Goal: Task Accomplishment & Management: Use online tool/utility

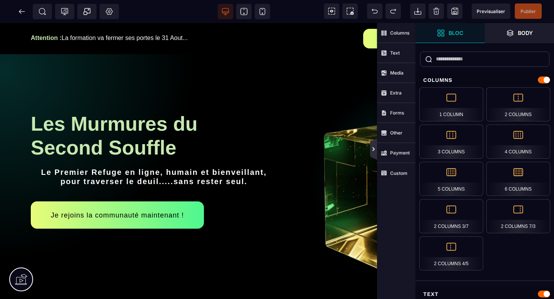
click at [374, 150] on icon at bounding box center [374, 150] width 2 height 4
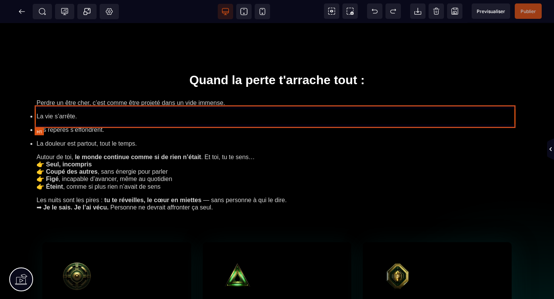
scroll to position [315, 0]
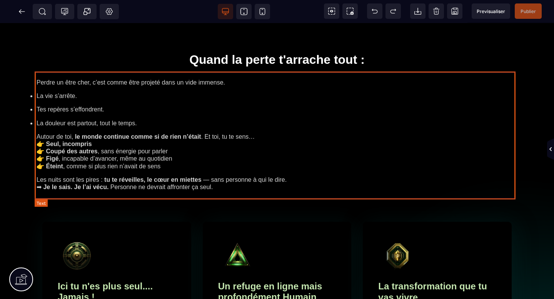
click at [272, 78] on text "Perdre un être cher, c’est comme être projeté dans un vide immense. La vie s’ar…" at bounding box center [277, 135] width 481 height 128
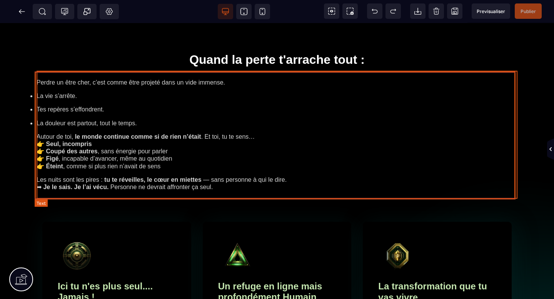
select select "***"
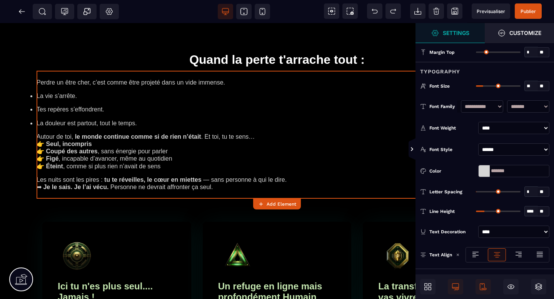
type input "**"
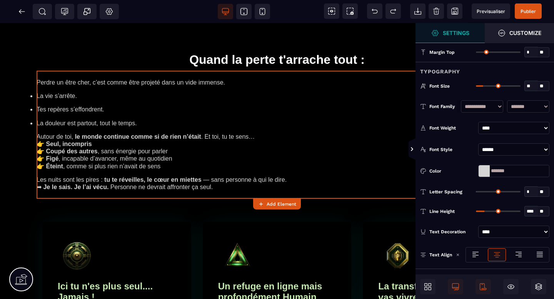
type input "****"
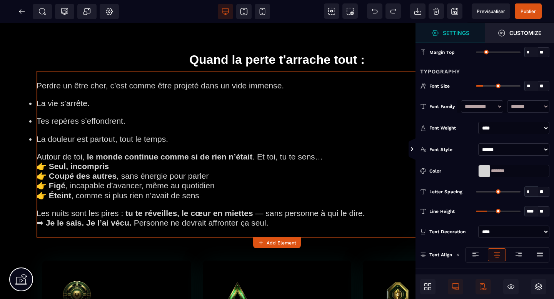
type input "**"
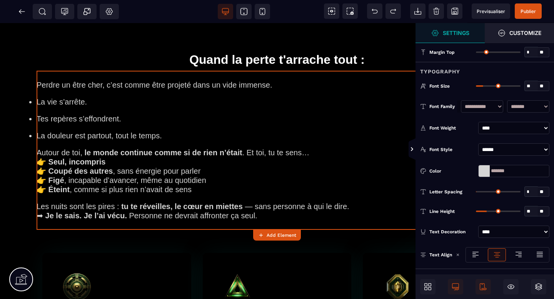
type input "**"
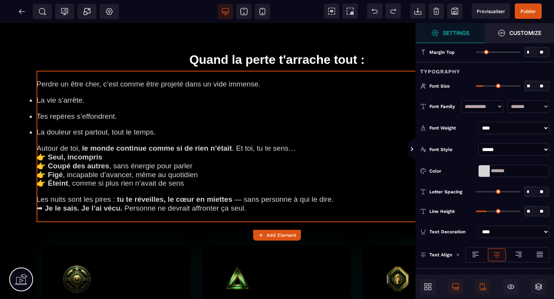
type input "**"
type input "****"
type input "**"
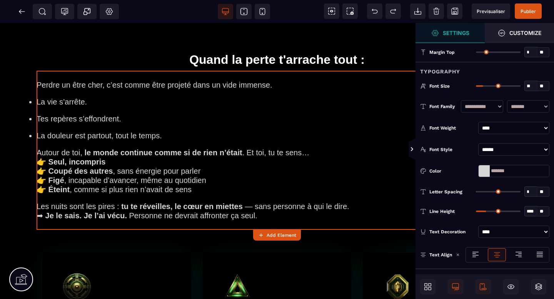
type input "**"
click at [486, 85] on input "range" at bounding box center [498, 86] width 45 height 2
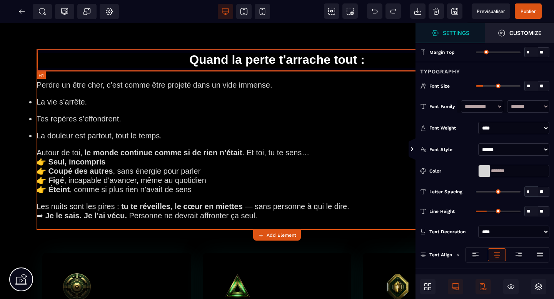
click at [389, 62] on h1 "Quand la perte t'arrache tout :" at bounding box center [277, 60] width 481 height 22
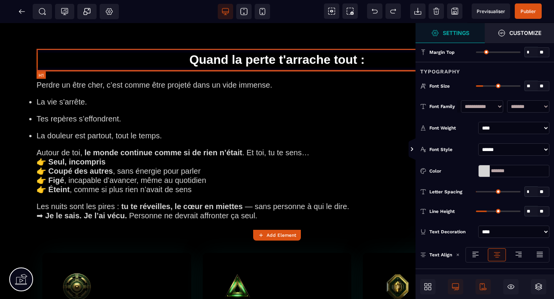
select select "***"
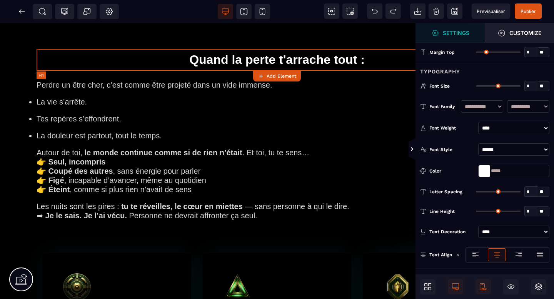
type input "*"
type input "**"
type input "*"
type input "**"
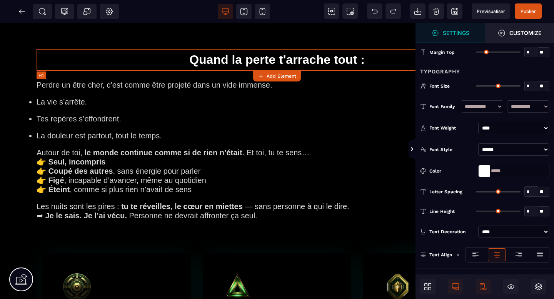
type input "****"
type input "**"
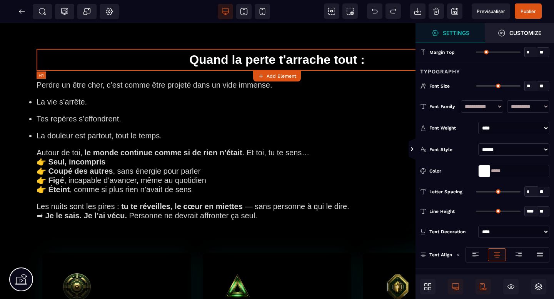
type input "**"
type input "*"
type input "**"
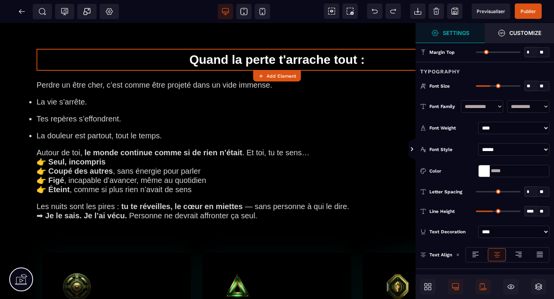
type input "**"
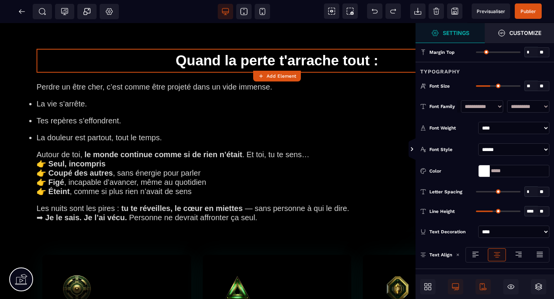
type input "**"
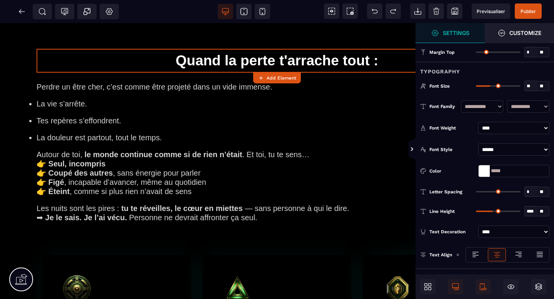
type input "****"
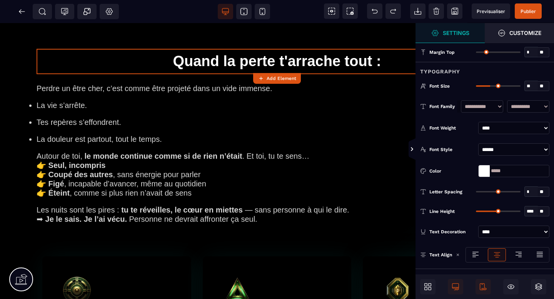
type input "**"
click at [493, 86] on input "range" at bounding box center [498, 86] width 45 height 2
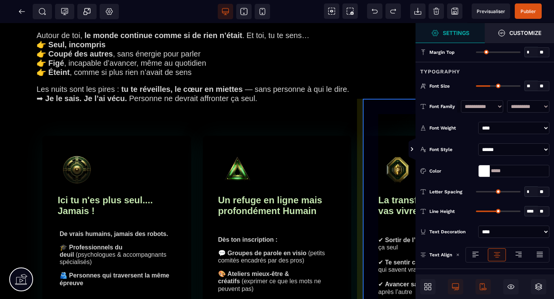
scroll to position [541, 0]
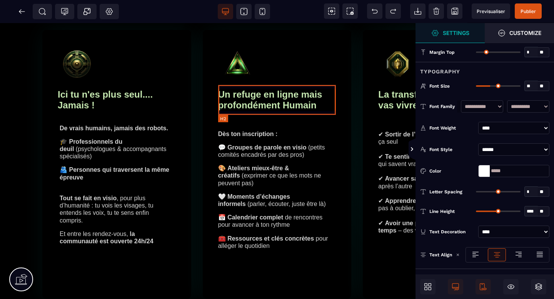
click at [311, 106] on h2 "Un refuge en ligne mais profondément Humain" at bounding box center [277, 99] width 118 height 29
select select "***"
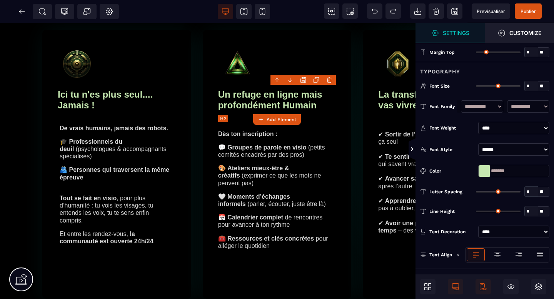
type input "*"
type input "**"
type input "*"
type input "**"
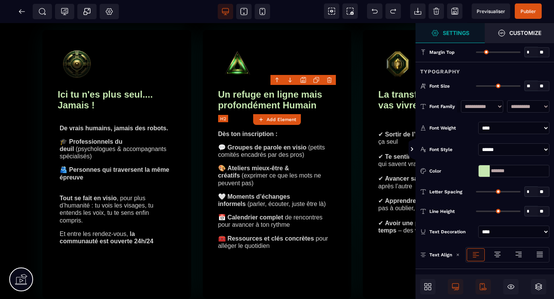
type input "****"
type input "**"
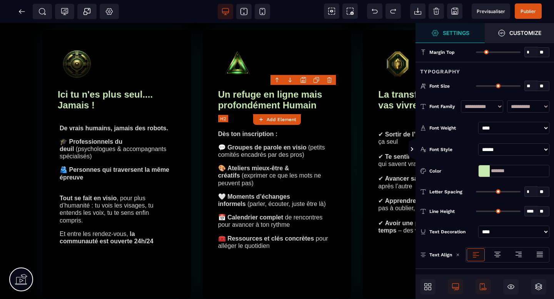
type input "**"
type input "*"
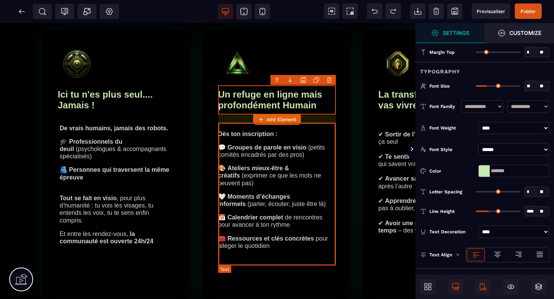
click at [313, 140] on text "Dès ton inscription : 💬 Groupes de parole en visio (petits comités encadrés par…" at bounding box center [277, 189] width 118 height 135
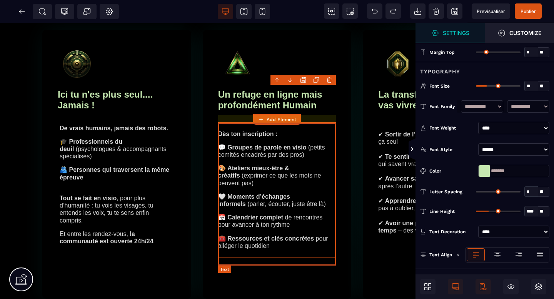
select select "***"
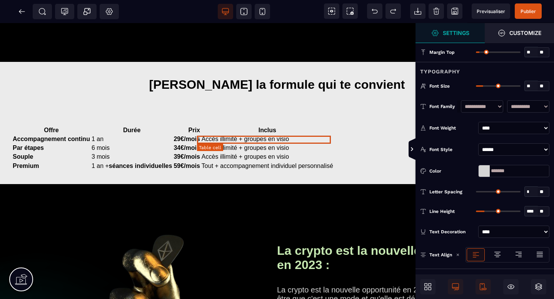
scroll to position [909, 0]
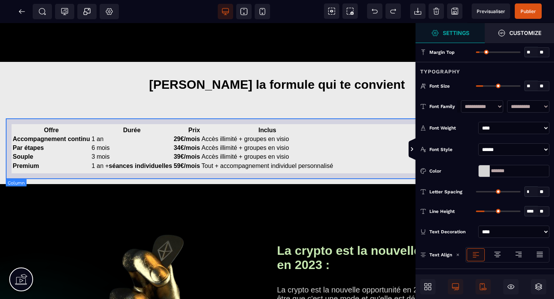
click at [359, 178] on div "Offre Durée Prix Inclus Accompagnement continu 1 an 29€/mois Accès illimité + g…" at bounding box center [277, 148] width 543 height 61
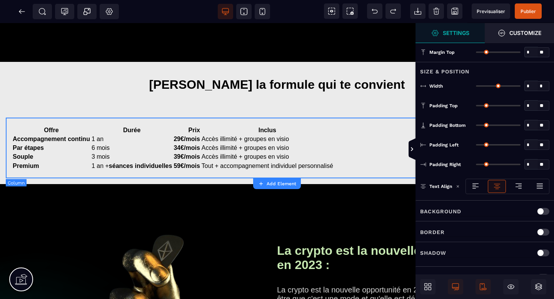
type input "*"
type input "**"
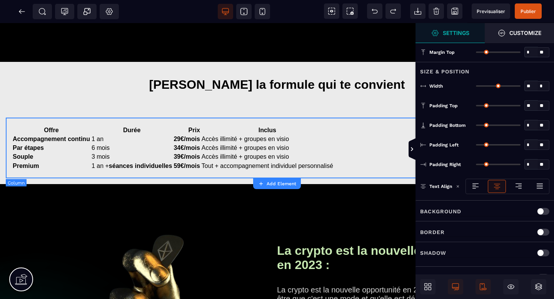
type input "**"
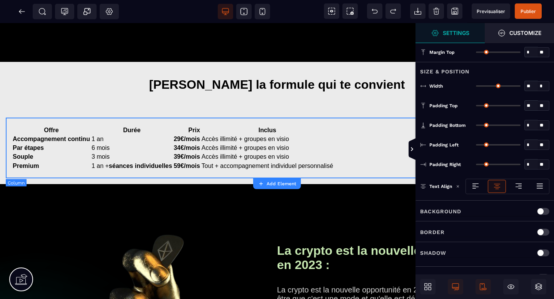
type input "**"
click at [450, 207] on p "Background" at bounding box center [440, 211] width 41 height 9
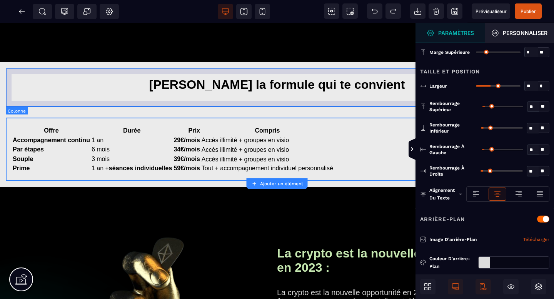
click at [382, 101] on div "Choisis la formule qui te convient" at bounding box center [277, 87] width 543 height 38
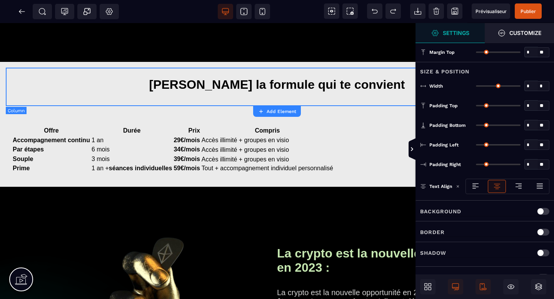
type input "*"
type input "***"
type input "**"
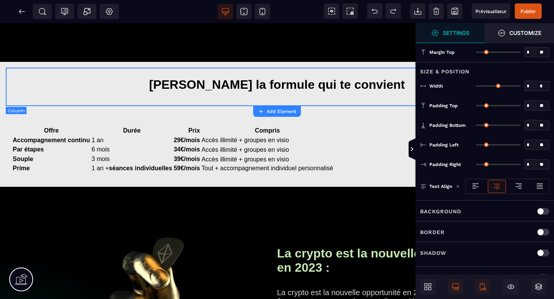
type input "**"
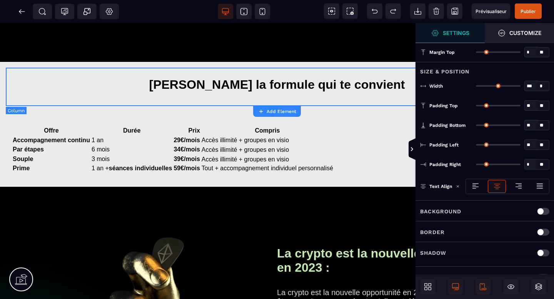
type input "**"
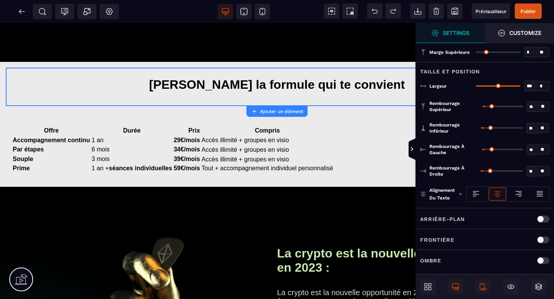
click at [454, 221] on font "Arrière-plan" at bounding box center [442, 219] width 45 height 6
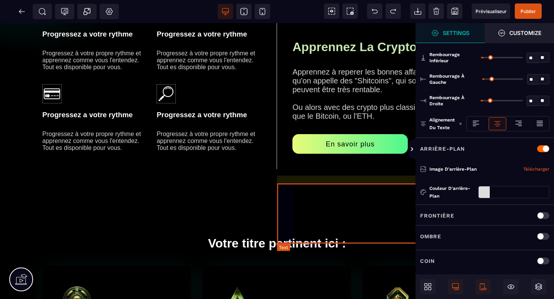
scroll to position [1437, 0]
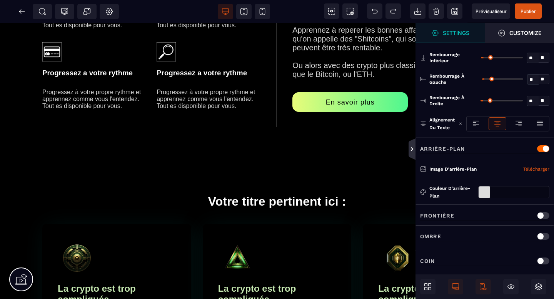
click at [412, 156] on icon at bounding box center [412, 150] width 7 height 22
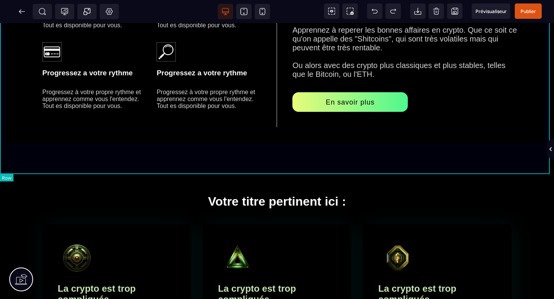
scroll to position [0, 0]
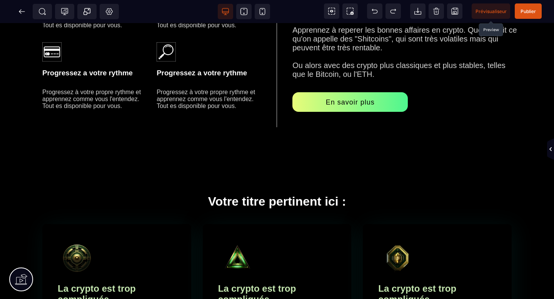
click at [477, 10] on font "Prévisualiseur" at bounding box center [491, 11] width 31 height 6
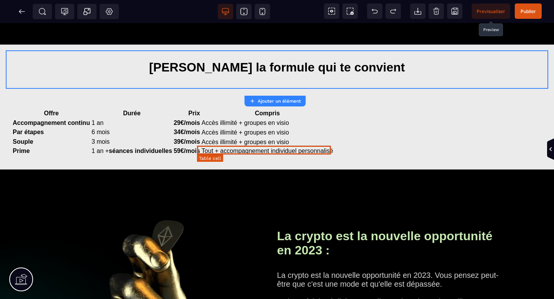
scroll to position [920, 0]
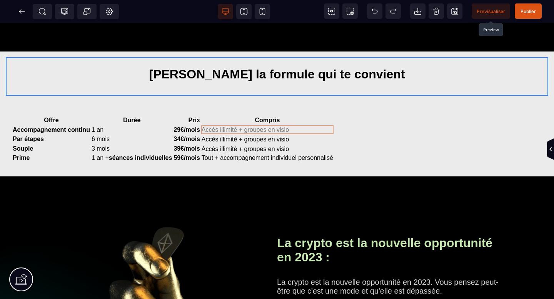
drag, startPoint x: 307, startPoint y: 128, endPoint x: 468, endPoint y: 132, distance: 160.5
click at [468, 132] on text "Offre Durée Prix Compris Accompagnement continu 1 an 29€/mois Accès illimité + …" at bounding box center [277, 139] width 531 height 52
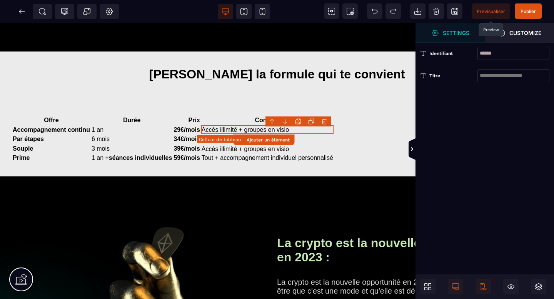
click at [211, 134] on td "Accès illimité + groupes en visio" at bounding box center [267, 129] width 132 height 9
click at [160, 132] on td "1 an" at bounding box center [131, 129] width 81 height 9
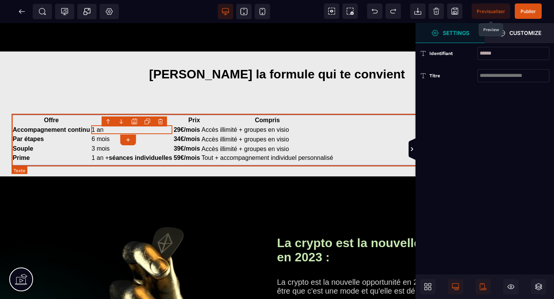
click at [174, 115] on text "Offre Durée Prix Compris Accompagnement continu 1 an 29€/mois Accès illimité + …" at bounding box center [277, 139] width 531 height 52
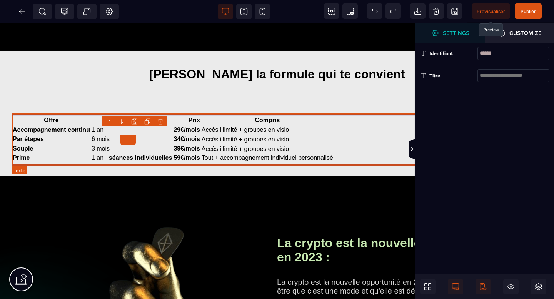
select select "***"
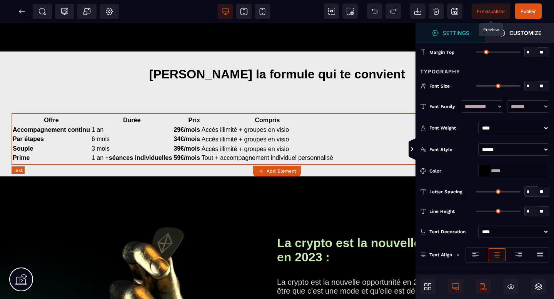
type input "*"
type input "**"
type input "*"
type input "**"
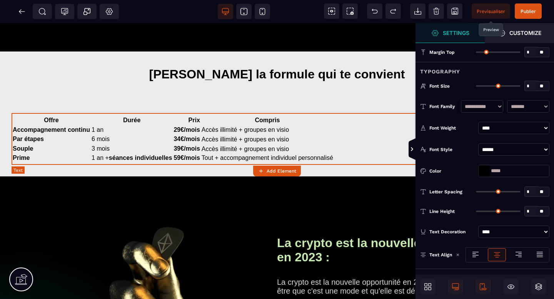
type input "****"
type input "*"
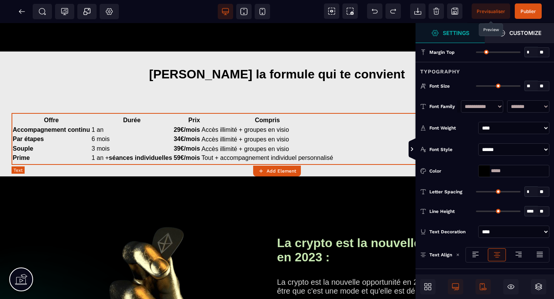
type input "*"
type input "**"
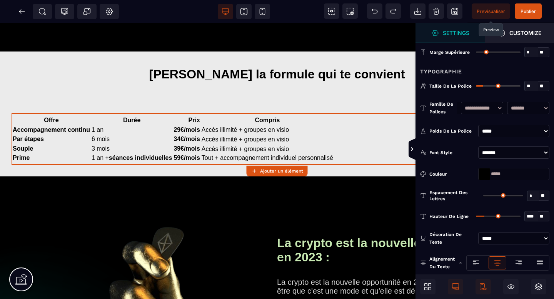
click at [518, 260] on icon at bounding box center [519, 263] width 8 height 8
click at [399, 163] on text "Offre Durée Prix Compris Accompagnement continu 1 an 29€/mois Accès illimité + …" at bounding box center [277, 139] width 531 height 52
click at [517, 259] on icon at bounding box center [519, 263] width 8 height 8
click at [491, 257] on div at bounding box center [497, 263] width 17 height 12
click at [486, 256] on div at bounding box center [507, 263] width 83 height 15
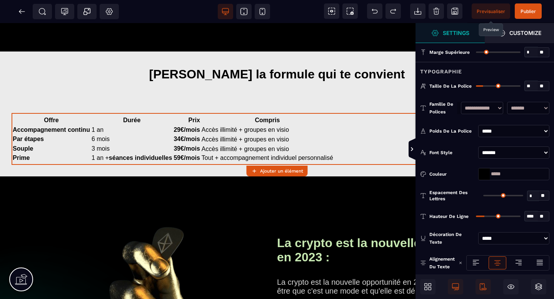
click at [473, 261] on icon at bounding box center [476, 263] width 8 height 8
click at [375, 153] on text "Offre Durée Prix Compris Accompagnement continu 1 an 29€/mois Accès illimité + …" at bounding box center [277, 139] width 531 height 52
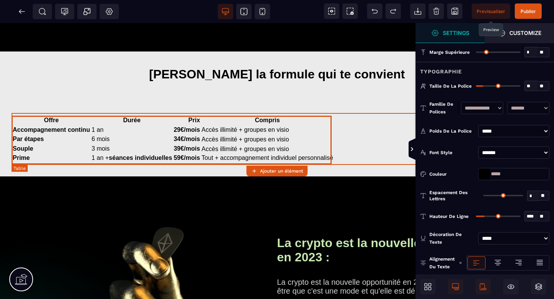
click at [309, 135] on table "Offre Durée Prix Compris Accompagnement continu 1 an 29€/mois Accès illimité + …" at bounding box center [173, 139] width 323 height 48
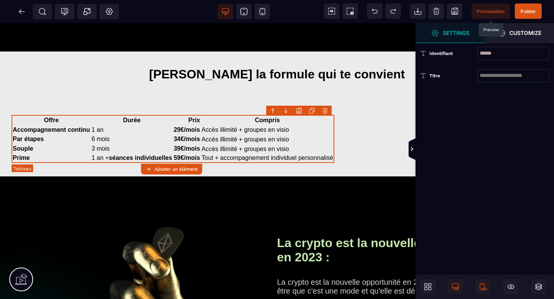
click at [309, 135] on table "Offre Durée Prix Compris Accompagnement continu 1 an 29€/mois Accès illimité + …" at bounding box center [173, 139] width 323 height 48
click at [516, 39] on span "Customize" at bounding box center [519, 33] width 69 height 20
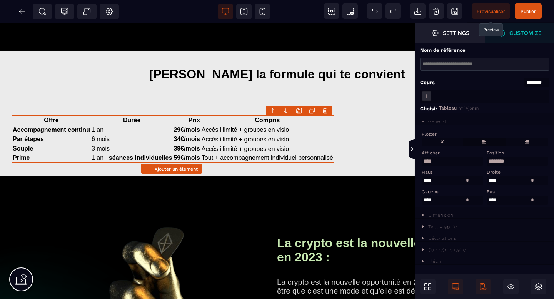
click at [486, 142] on label at bounding box center [484, 142] width 42 height 8
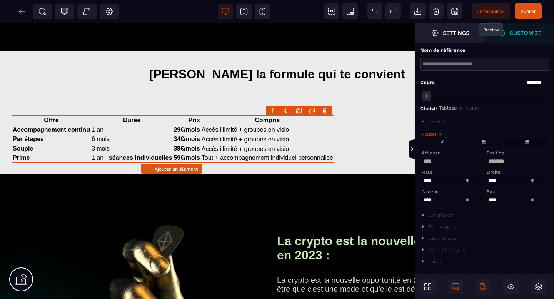
click at [531, 144] on label at bounding box center [527, 142] width 42 height 8
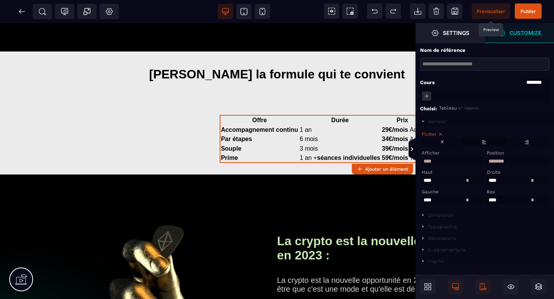
click at [484, 144] on label at bounding box center [484, 142] width 42 height 8
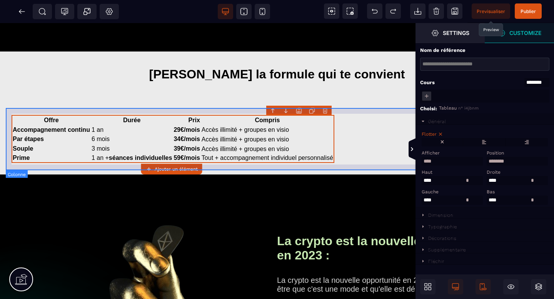
drag, startPoint x: 277, startPoint y: 137, endPoint x: 400, endPoint y: 120, distance: 123.9
click at [334, 141] on div "Offre Durée Prix Compris Accompagnement continu 1 an 29€/mois Accès illimité + …" at bounding box center [277, 138] width 543 height 62
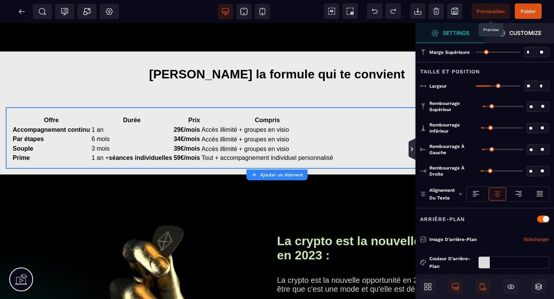
click at [411, 150] on icon at bounding box center [412, 150] width 2 height 4
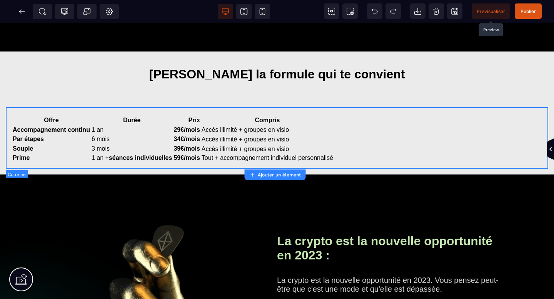
click at [486, 147] on div "Offre Durée Prix Compris Accompagnement continu 1 an 29€/mois Accès illimité + …" at bounding box center [277, 138] width 543 height 62
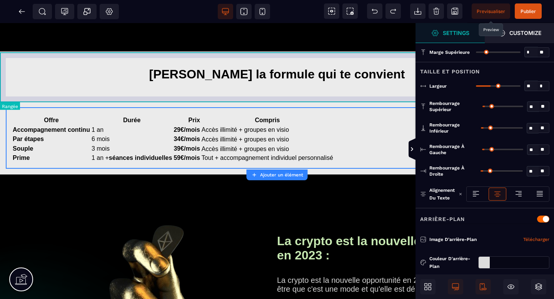
click at [143, 98] on div "Choisis la formule qui te convient" at bounding box center [277, 77] width 554 height 50
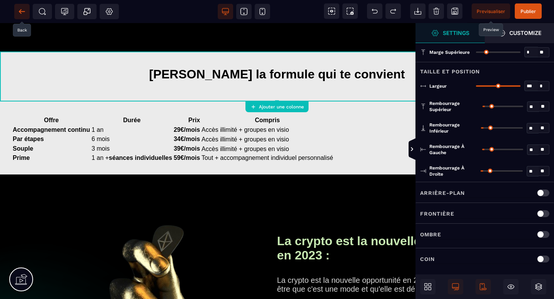
click at [23, 11] on icon at bounding box center [22, 11] width 6 height 0
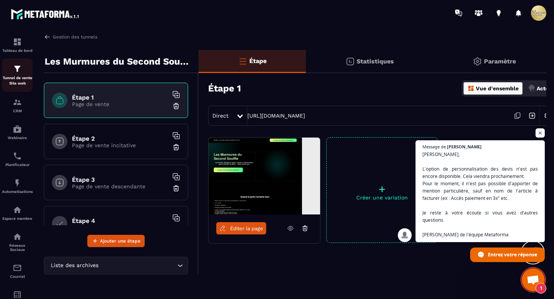
click at [22, 74] on div "Tunnel de vente Site web" at bounding box center [17, 75] width 31 height 22
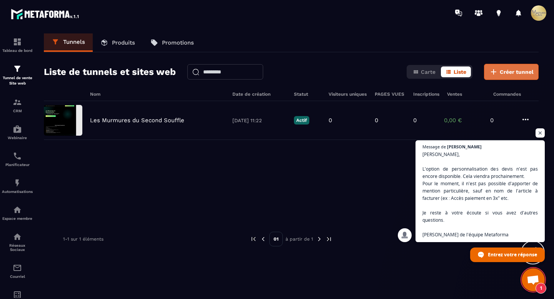
click at [532, 71] on span "Créer tunnel" at bounding box center [517, 72] width 34 height 8
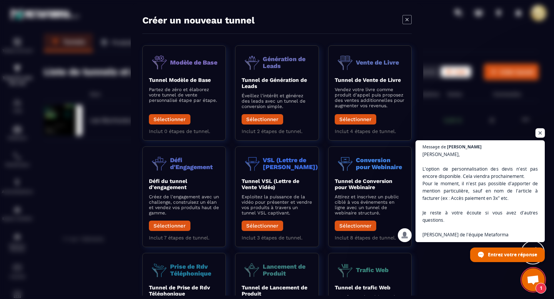
click at [538, 134] on span "Ouvrir le chat" at bounding box center [541, 134] width 10 height 10
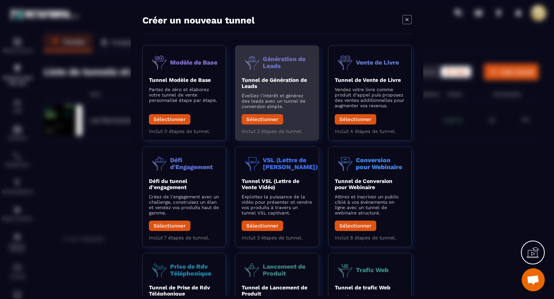
click at [251, 89] on b "Tunnel de Génération de Leads" at bounding box center [274, 83] width 65 height 12
click at [260, 115] on button "Sélectionner" at bounding box center [263, 119] width 42 height 10
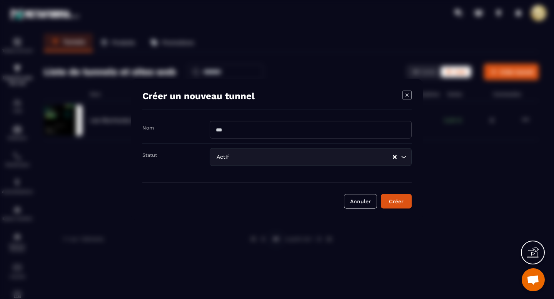
click at [345, 129] on input "Fenêtre modale" at bounding box center [311, 130] width 202 height 18
type input "**********"
click at [406, 157] on icon "Rechercher une option" at bounding box center [404, 158] width 8 height 8
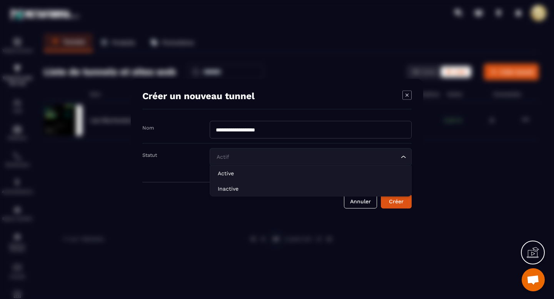
click at [406, 157] on icon "Rechercher une option" at bounding box center [404, 158] width 8 height 8
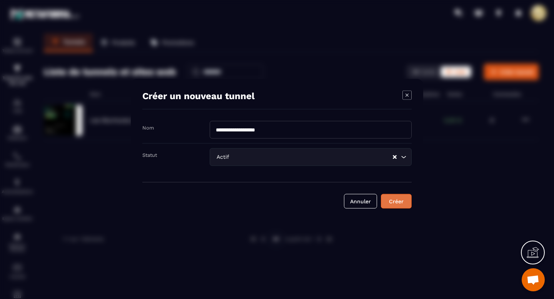
click at [401, 200] on div "Créer" at bounding box center [396, 202] width 21 height 8
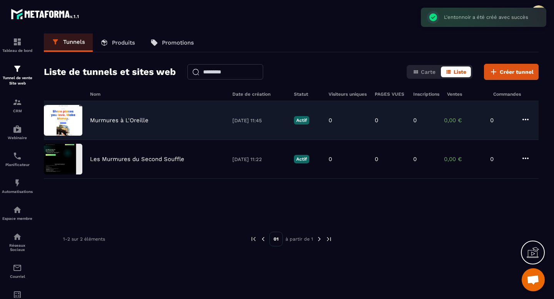
click at [57, 111] on img at bounding box center [63, 120] width 38 height 31
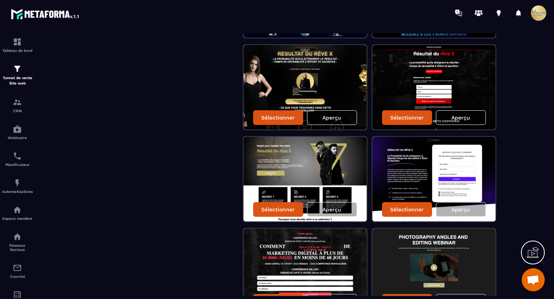
scroll to position [926, 0]
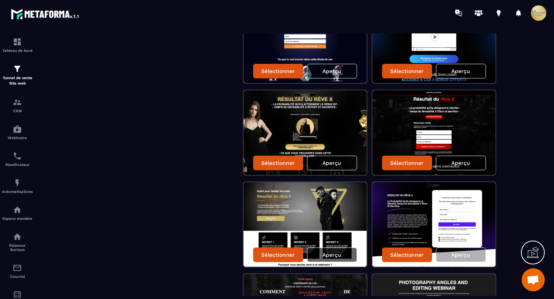
click at [331, 257] on font "Aperçu" at bounding box center [332, 255] width 19 height 6
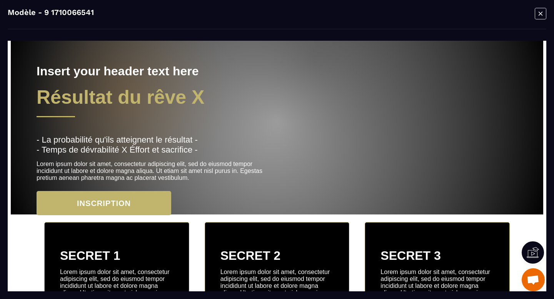
scroll to position [0, 0]
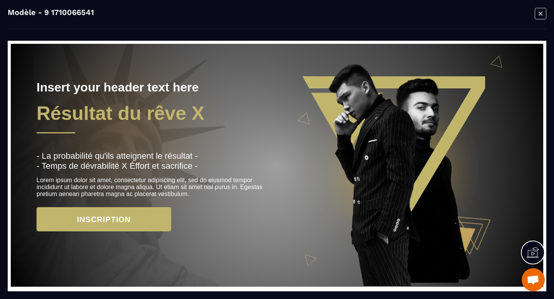
click at [543, 15] on icon "Fenêtre modale" at bounding box center [541, 14] width 12 height 12
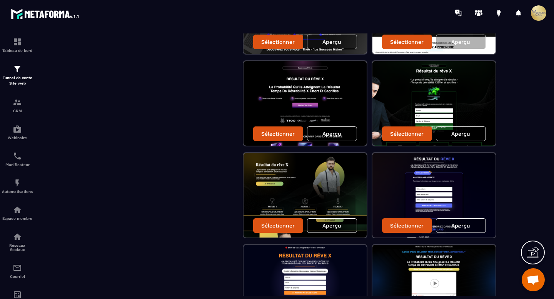
scroll to position [447, 0]
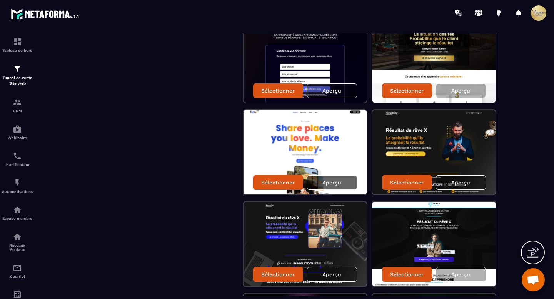
click at [346, 176] on div "Aperçu" at bounding box center [332, 182] width 50 height 15
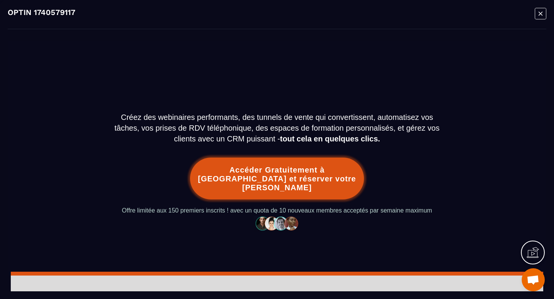
scroll to position [329, 0]
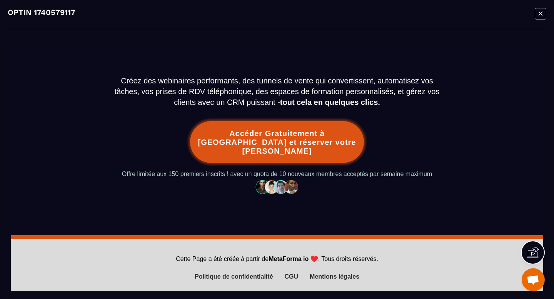
click at [537, 17] on icon "Fenêtre modale" at bounding box center [541, 14] width 12 height 12
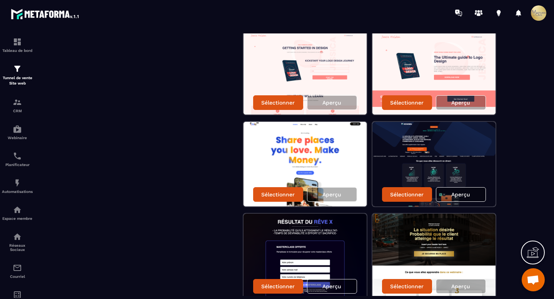
scroll to position [167, 0]
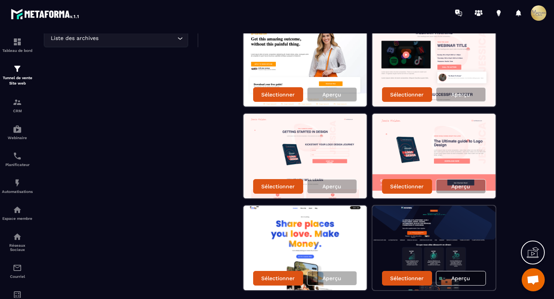
click at [451, 179] on div "Sélectionner Aperçu" at bounding box center [434, 187] width 123 height 24
click at [452, 182] on div "Aperçu" at bounding box center [461, 186] width 50 height 15
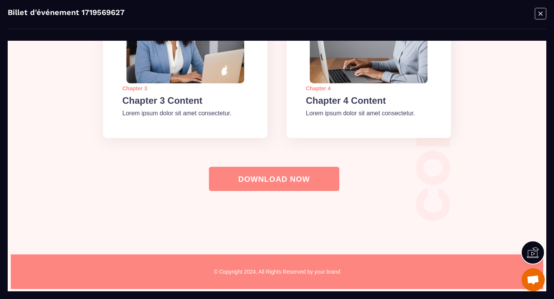
scroll to position [774, 0]
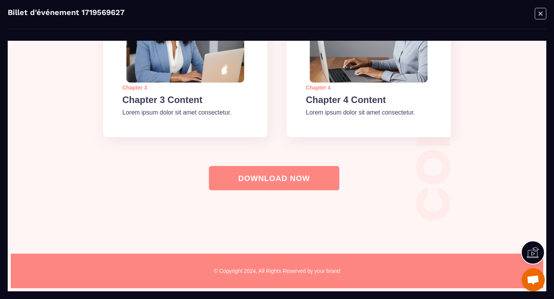
click at [541, 15] on icon "Fenêtre modale" at bounding box center [541, 14] width 12 height 12
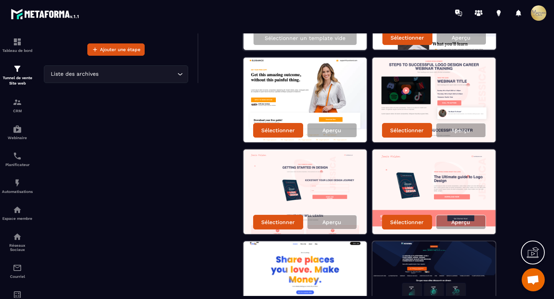
scroll to position [0, 0]
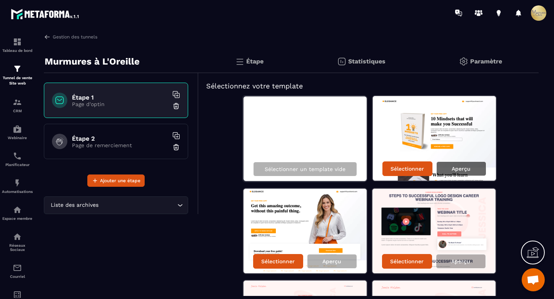
click at [449, 165] on div "Aperçu" at bounding box center [461, 169] width 50 height 15
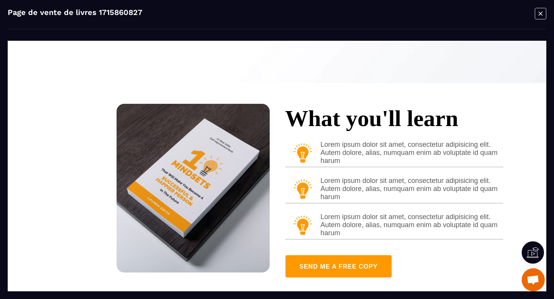
scroll to position [431, 0]
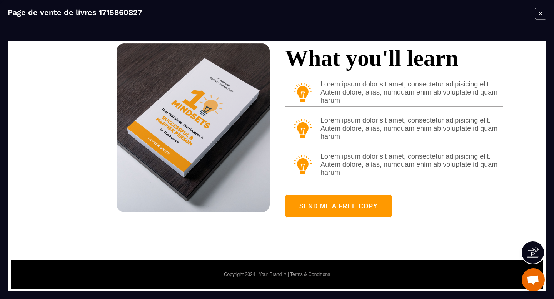
click at [540, 14] on icon "Fenêtre modale" at bounding box center [541, 14] width 4 height 4
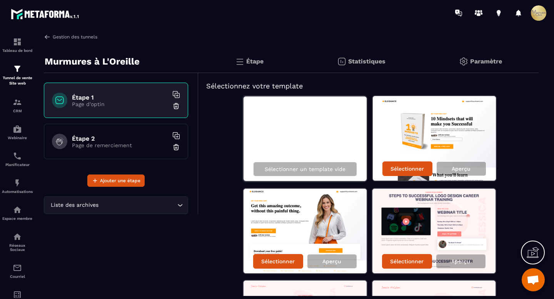
click at [46, 37] on img at bounding box center [47, 36] width 7 height 7
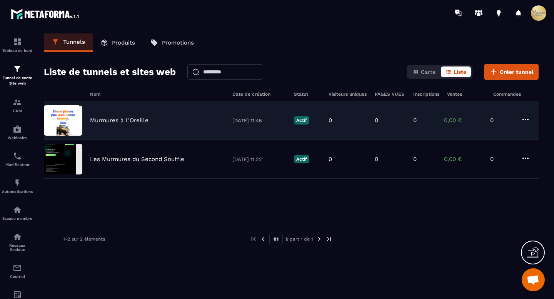
click at [526, 116] on icon at bounding box center [525, 119] width 9 height 9
click at [534, 175] on icon "button" at bounding box center [532, 177] width 7 height 7
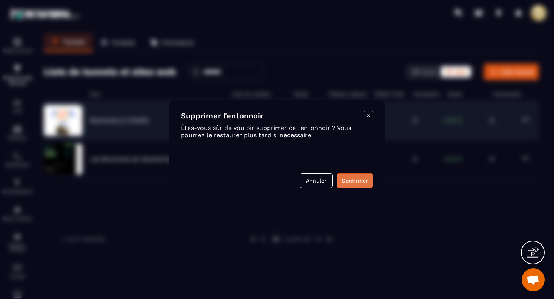
click at [359, 182] on button "Confirmer" at bounding box center [355, 181] width 37 height 15
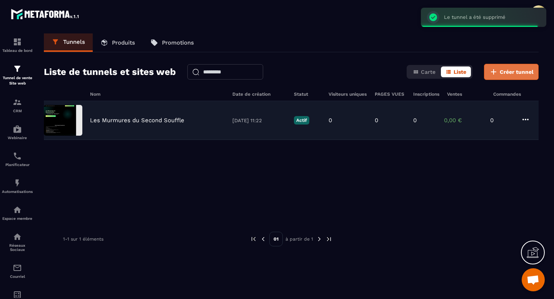
click at [495, 75] on icon at bounding box center [493, 71] width 9 height 9
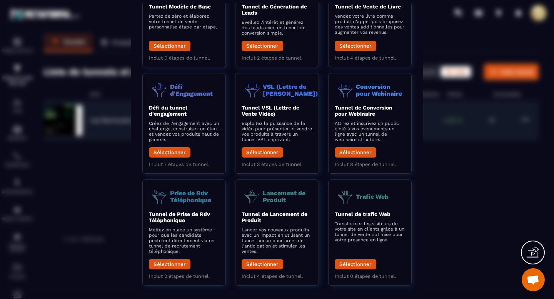
scroll to position [82, 0]
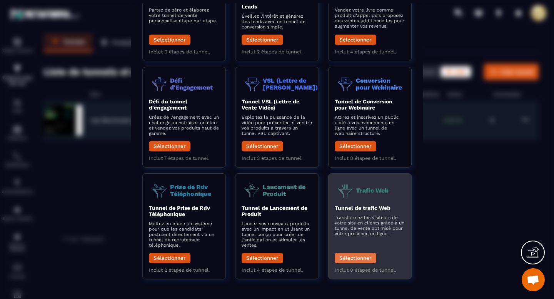
click at [363, 256] on font "Sélectionner" at bounding box center [355, 259] width 32 height 6
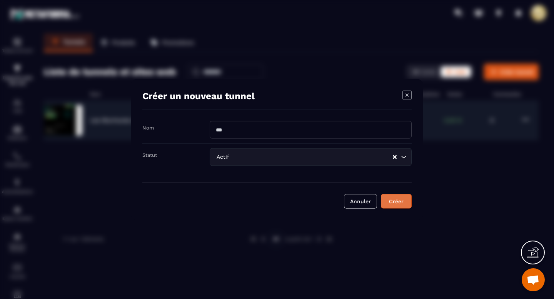
click at [399, 206] on button "Créer" at bounding box center [396, 201] width 31 height 15
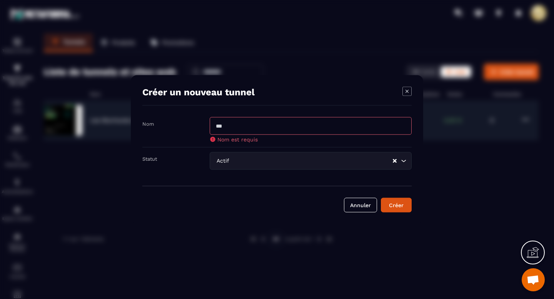
click at [344, 127] on input "Fenêtre modale" at bounding box center [311, 126] width 202 height 18
type input "**********"
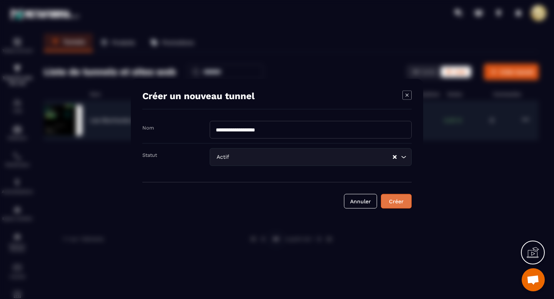
click at [392, 197] on button "Créer" at bounding box center [396, 201] width 31 height 15
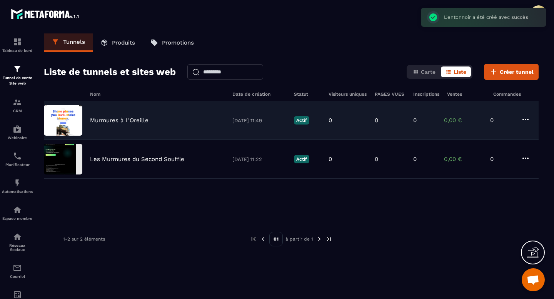
click at [125, 117] on div "Murmures à L'Oreille 16/09/2025 11:49 Actif 0 0 0 0,00 € 0" at bounding box center [291, 120] width 495 height 39
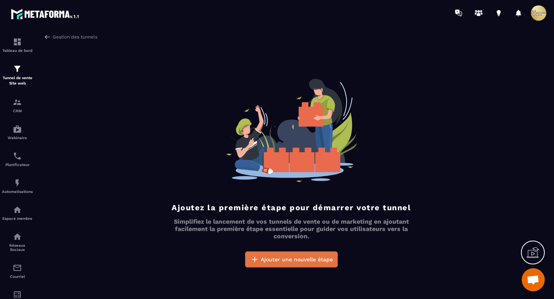
click at [285, 259] on span "Ajouter une nouvelle étape" at bounding box center [297, 260] width 72 height 8
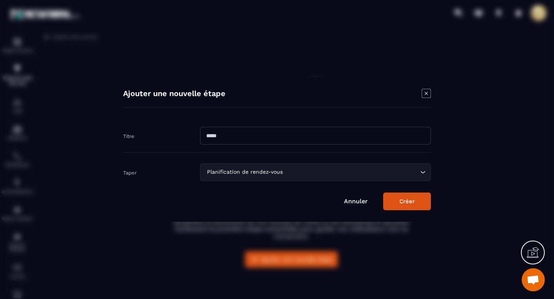
click at [286, 171] on input "Rechercher une option" at bounding box center [351, 172] width 134 height 8
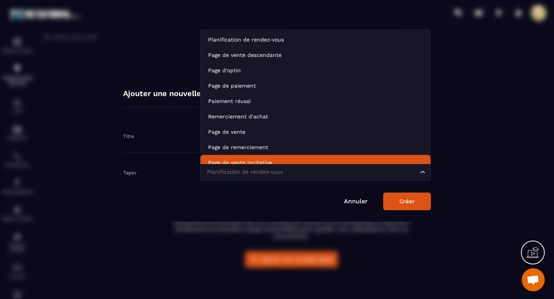
scroll to position [6, 0]
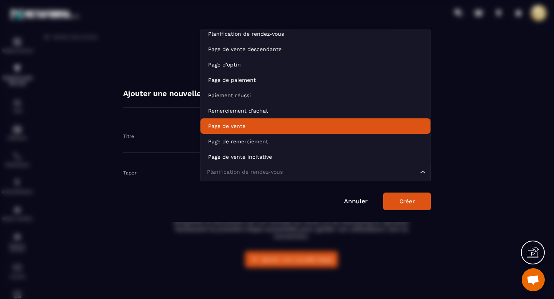
click at [270, 130] on li "Page de vente" at bounding box center [316, 126] width 230 height 15
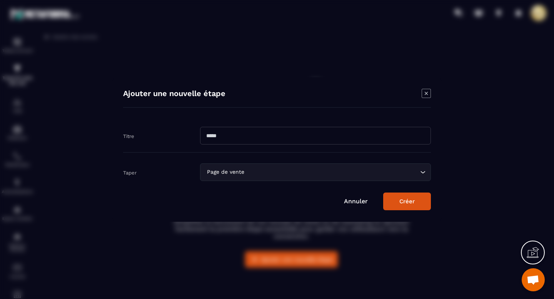
click at [396, 199] on button "Créer" at bounding box center [407, 202] width 48 height 18
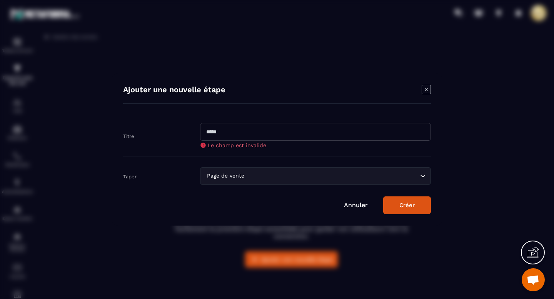
click at [364, 137] on input "Fenêtre modale" at bounding box center [315, 132] width 231 height 18
type input "**********"
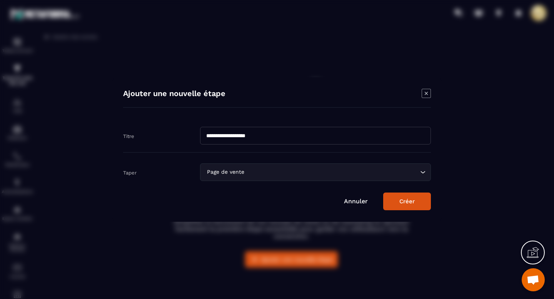
click at [414, 197] on button "Créer" at bounding box center [407, 202] width 48 height 18
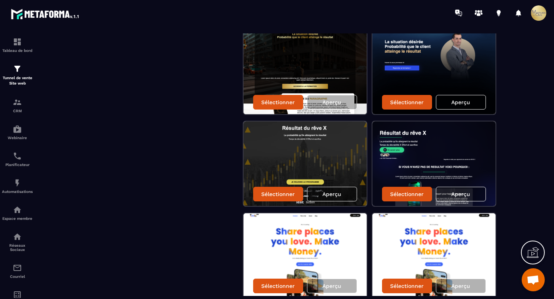
scroll to position [377, 0]
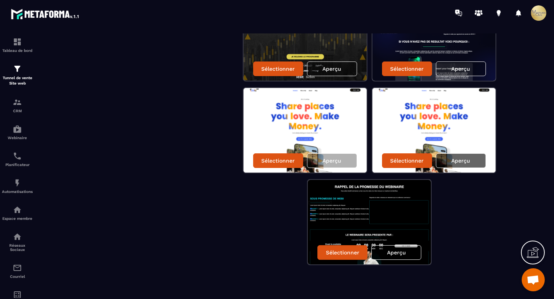
click at [465, 162] on font "Aperçu" at bounding box center [460, 161] width 19 height 6
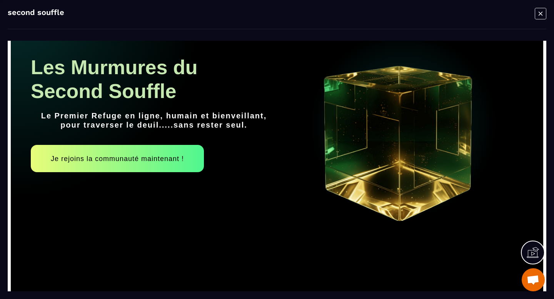
scroll to position [64, 0]
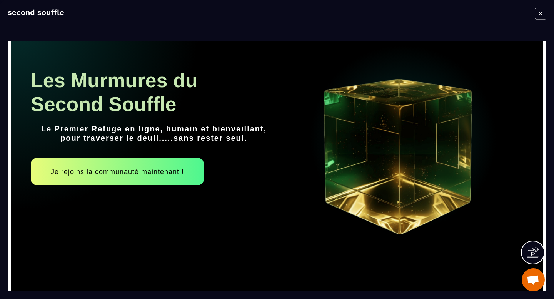
click at [540, 13] on icon "Fenêtre modale" at bounding box center [541, 14] width 4 height 4
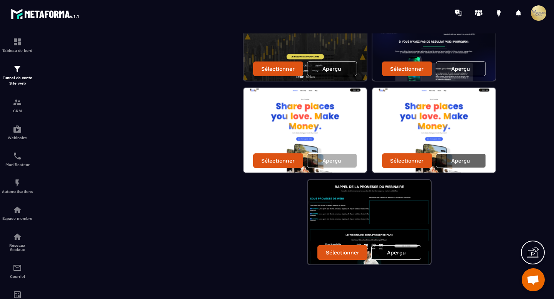
click at [459, 159] on font "Aperçu" at bounding box center [460, 161] width 19 height 6
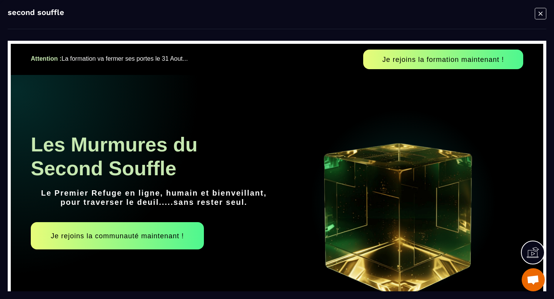
click at [538, 17] on icon "Fenêtre modale" at bounding box center [541, 14] width 12 height 12
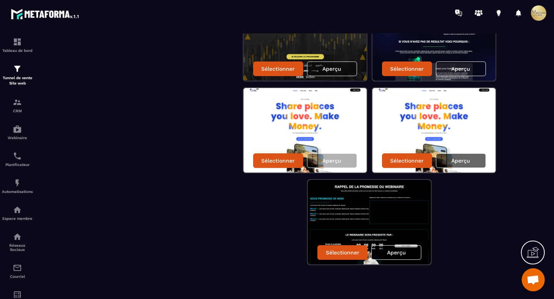
click at [462, 160] on font "Aperçu" at bounding box center [460, 161] width 19 height 6
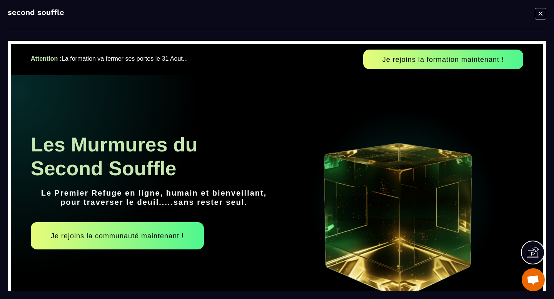
click at [543, 17] on icon "Fenêtre modale" at bounding box center [541, 14] width 12 height 12
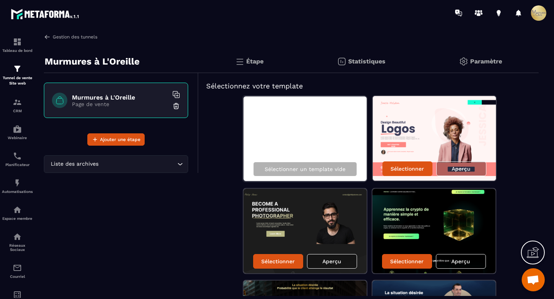
click at [44, 34] on img at bounding box center [47, 36] width 7 height 7
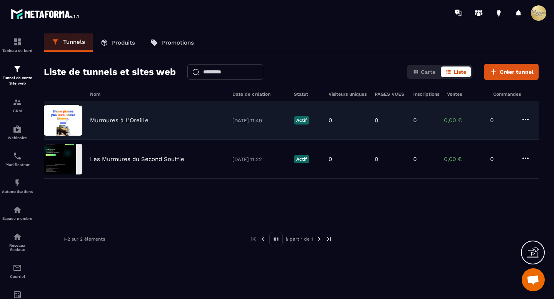
click at [526, 116] on icon at bounding box center [525, 119] width 9 height 9
click at [531, 177] on icon "button" at bounding box center [532, 177] width 7 height 7
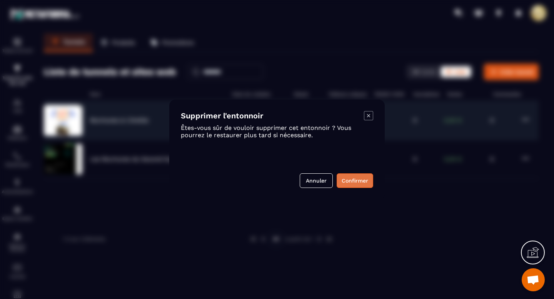
click at [374, 179] on div "Supprimer l'entonnoir Êtes-vous sûr de vouloir supprimer cet entonnoir ? Vous p…" at bounding box center [277, 150] width 216 height 100
click at [370, 180] on button "Confirmer" at bounding box center [355, 181] width 37 height 15
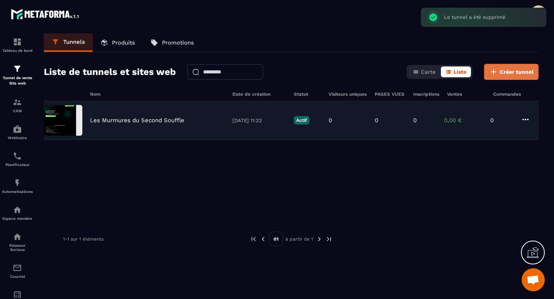
click at [508, 74] on font "Créer tunnel" at bounding box center [517, 72] width 34 height 6
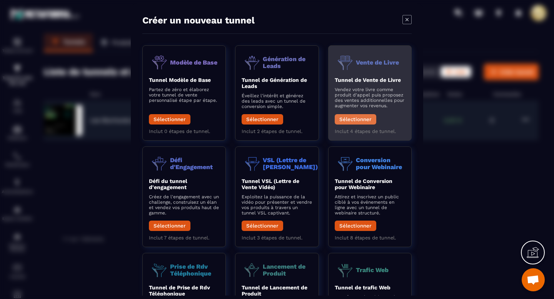
click at [362, 121] on font "Sélectionner" at bounding box center [355, 120] width 32 height 6
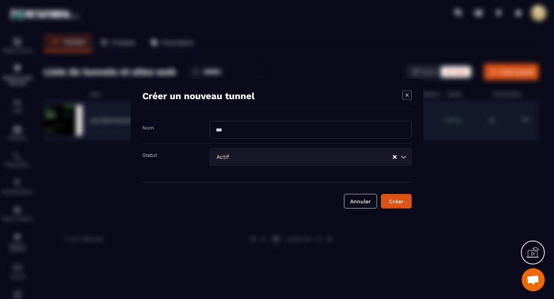
click at [362, 121] on input "Fenêtre modale" at bounding box center [311, 130] width 202 height 18
type input "**********"
click at [389, 203] on div "Créer" at bounding box center [396, 202] width 21 height 8
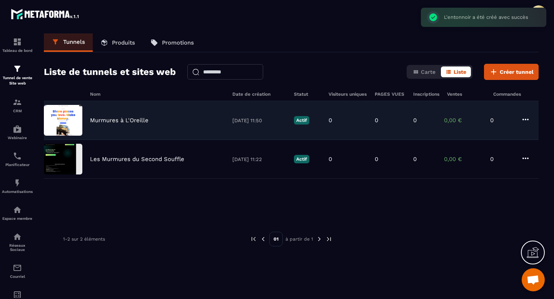
click at [129, 127] on div "Murmures à L'Oreille 16/09/2025 11:50 Actif 0 0 0 0,00 € 0" at bounding box center [291, 120] width 495 height 39
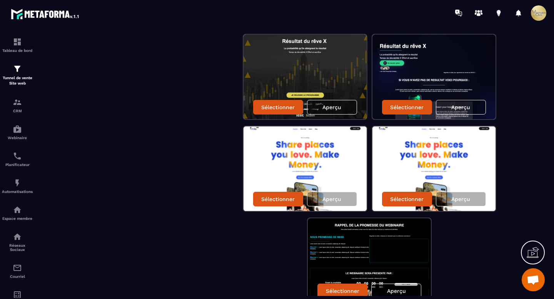
scroll to position [377, 0]
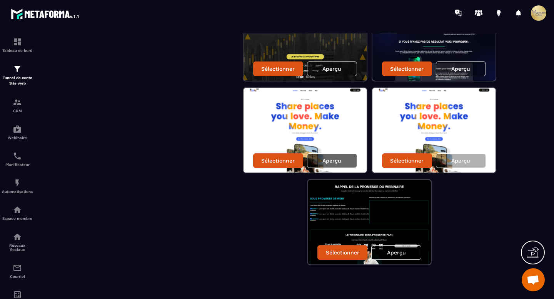
click at [326, 161] on font "Aperçu" at bounding box center [332, 161] width 19 height 6
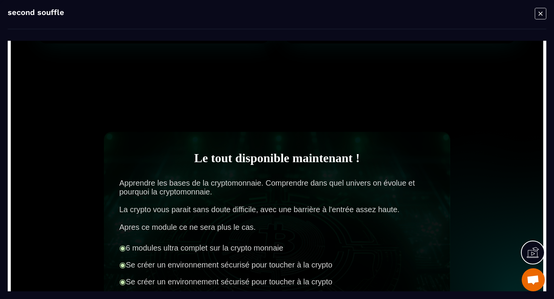
scroll to position [3356, 0]
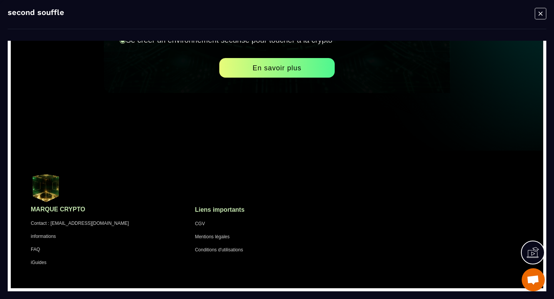
click at [542, 10] on icon "Fenêtre modale" at bounding box center [541, 14] width 12 height 12
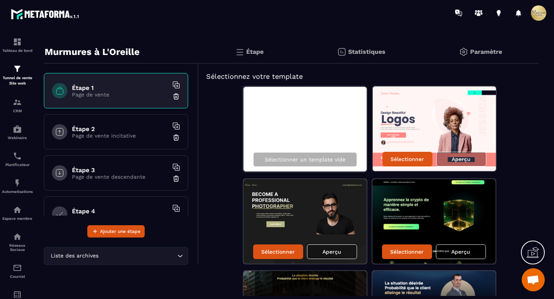
scroll to position [0, 0]
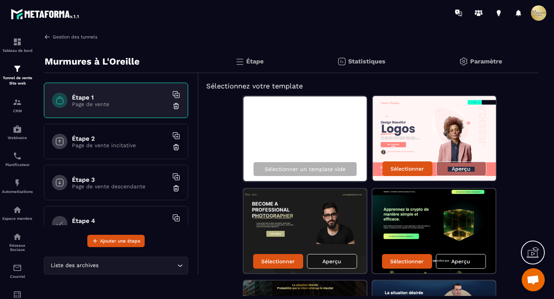
click at [48, 35] on img at bounding box center [47, 36] width 7 height 7
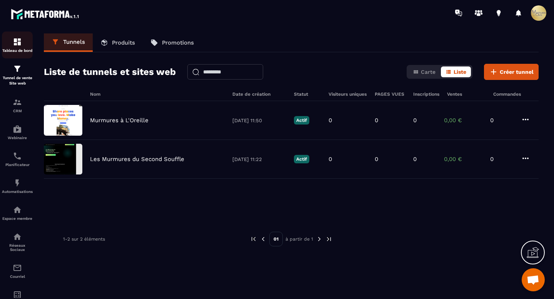
click at [14, 41] on img at bounding box center [17, 41] width 9 height 9
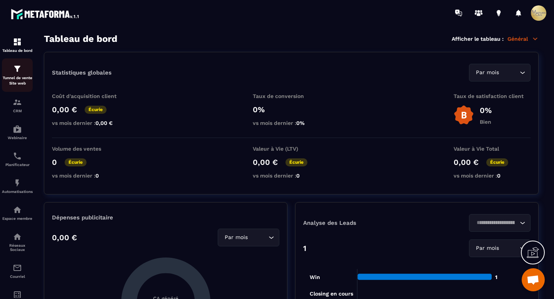
click at [23, 77] on font "Tunnel de vente Site web" at bounding box center [18, 81] width 30 height 10
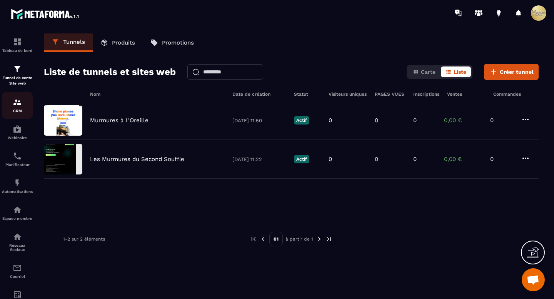
click at [12, 106] on div "CRM" at bounding box center [17, 105] width 31 height 15
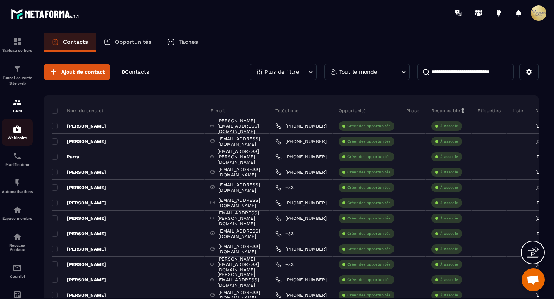
click at [17, 125] on link "Webinaire" at bounding box center [17, 132] width 31 height 27
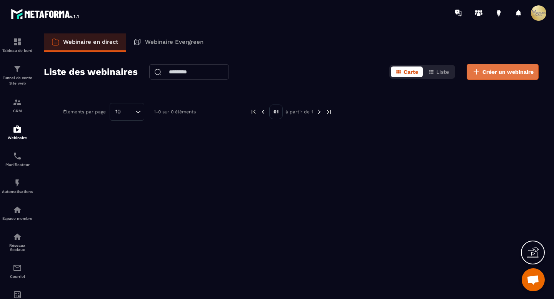
click at [474, 76] on icon at bounding box center [476, 71] width 9 height 9
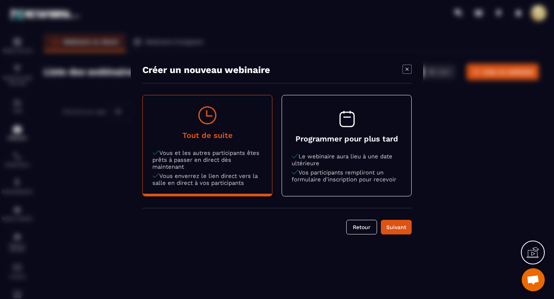
click at [369, 140] on h4 "Programmer pour plus tard" at bounding box center [347, 138] width 110 height 9
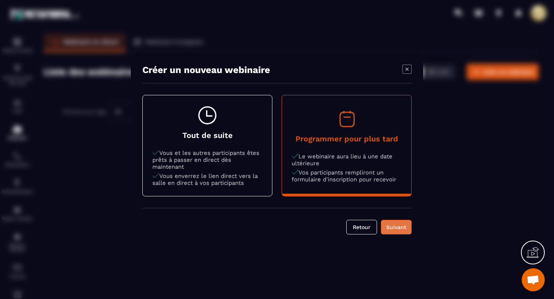
click at [396, 224] on div "Suivant" at bounding box center [396, 228] width 21 height 8
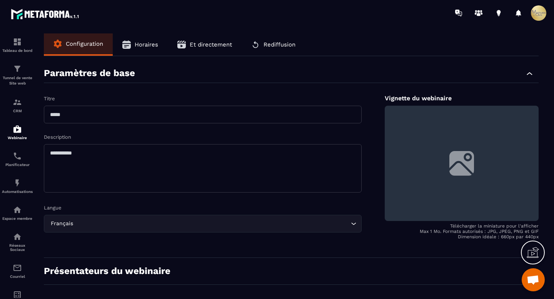
click at [139, 45] on span "Horaires" at bounding box center [146, 44] width 23 height 7
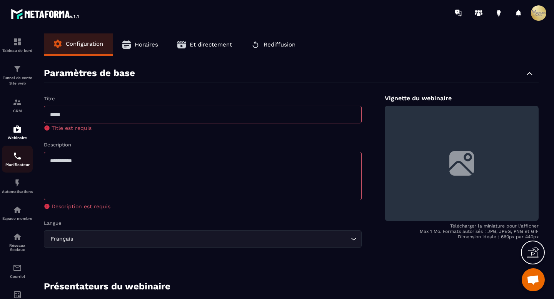
click at [21, 164] on font "Planificateur" at bounding box center [17, 165] width 24 height 4
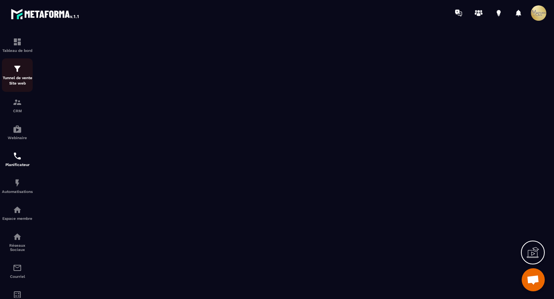
click at [12, 84] on font "Tunnel de vente Site web" at bounding box center [18, 81] width 30 height 10
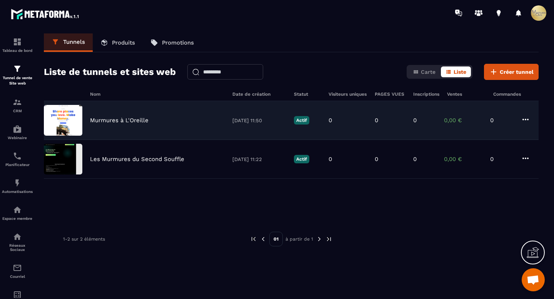
click at [525, 118] on icon at bounding box center [525, 119] width 9 height 9
click at [526, 176] on button "Supprimer" at bounding box center [555, 177] width 62 height 14
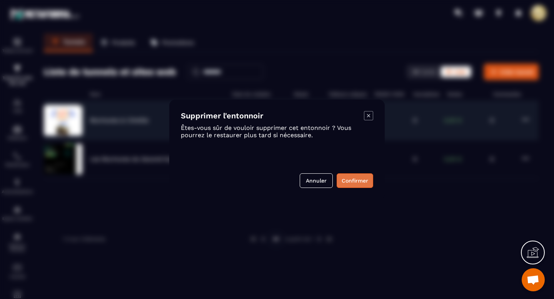
click at [360, 188] on button "Confirmer" at bounding box center [355, 181] width 37 height 15
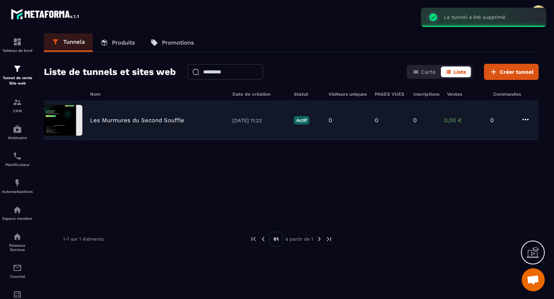
click at [393, 48] on div "Tunnels Produits Promotions" at bounding box center [291, 42] width 495 height 19
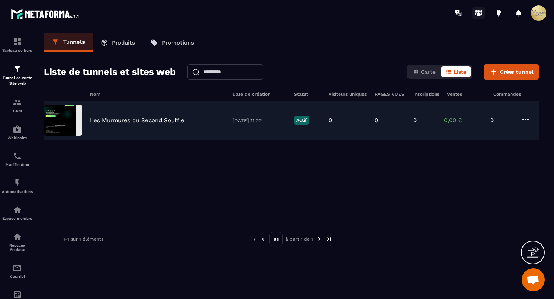
click at [483, 12] on icon at bounding box center [479, 13] width 12 height 12
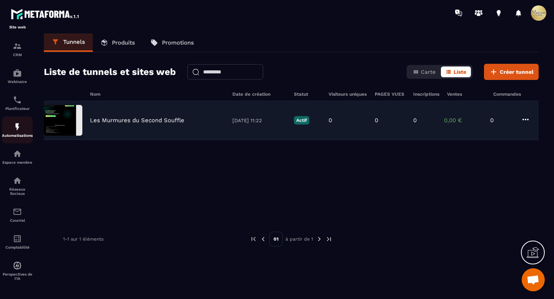
scroll to position [61, 0]
click at [17, 209] on img at bounding box center [17, 211] width 9 height 9
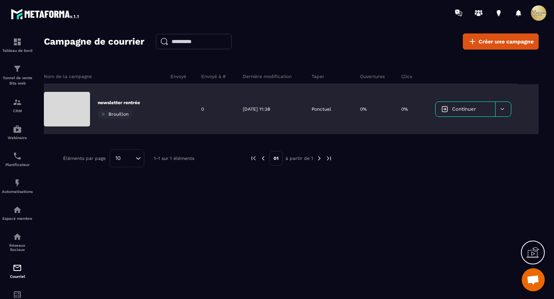
click at [116, 100] on p "newsletter rentrée" at bounding box center [119, 103] width 42 height 6
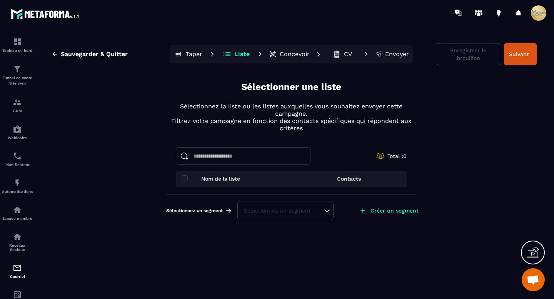
click at [301, 159] on input at bounding box center [243, 156] width 135 height 18
click at [307, 212] on div "Sélectionnez un segment" at bounding box center [285, 211] width 83 height 8
click at [322, 189] on li "Aucune" at bounding box center [285, 191] width 95 height 15
click at [325, 211] on div "Sélectionnez un segment" at bounding box center [285, 211] width 83 height 8
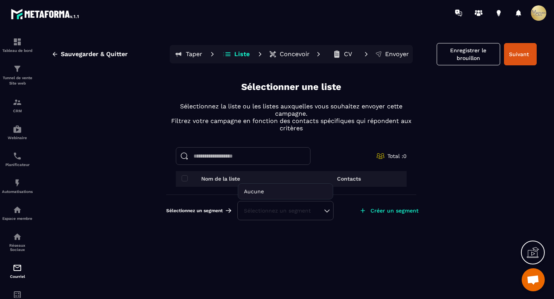
click at [325, 211] on div "Sélectionnez un segment" at bounding box center [285, 211] width 83 height 8
click at [286, 154] on input at bounding box center [243, 156] width 135 height 18
click at [219, 176] on p "Nom de la liste" at bounding box center [220, 179] width 39 height 6
click at [186, 178] on span at bounding box center [185, 178] width 6 height 6
click at [267, 209] on div "Sélectionnez un segment" at bounding box center [285, 211] width 83 height 8
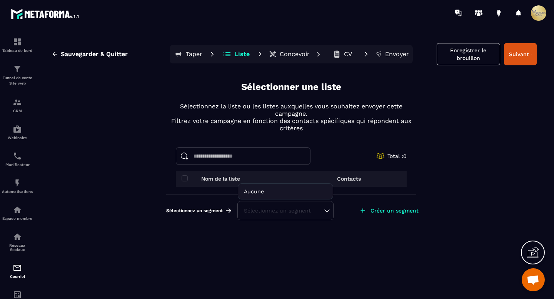
click at [267, 209] on div "Sélectionnez un segment" at bounding box center [285, 211] width 83 height 8
click at [9, 44] on div "Tableau de bord" at bounding box center [17, 44] width 31 height 15
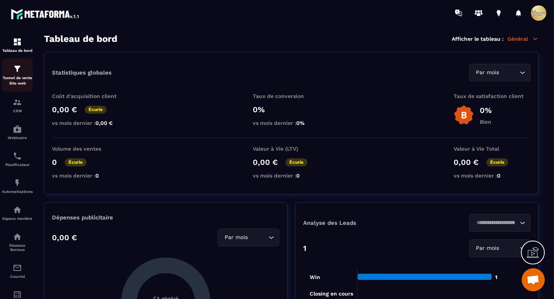
click at [6, 75] on div "Tunnel de vente Site web" at bounding box center [17, 75] width 31 height 22
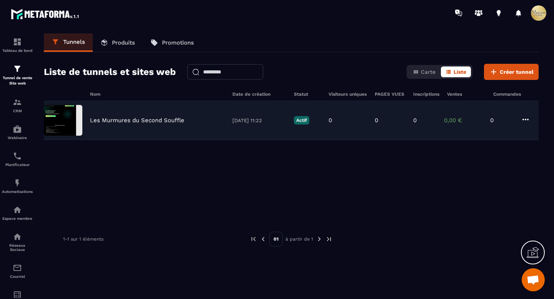
click at [72, 119] on img at bounding box center [63, 120] width 38 height 31
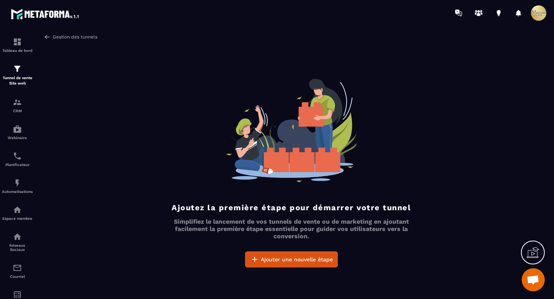
click at [49, 37] on img at bounding box center [47, 36] width 7 height 7
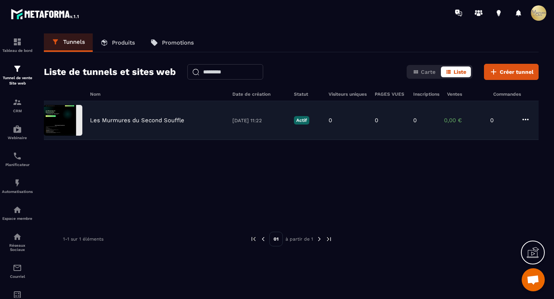
click at [299, 125] on div "Les Murmures du Second Souffle 10/09/2025 11:22 Actif 0 0 0 0,00 € 0" at bounding box center [291, 120] width 495 height 39
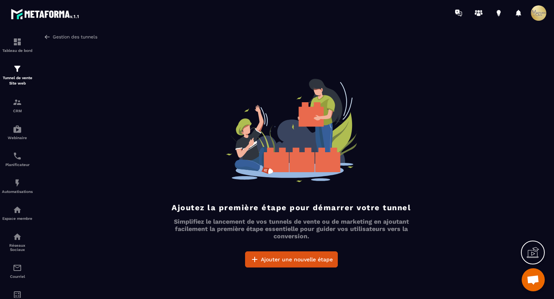
click at [47, 37] on img at bounding box center [47, 36] width 7 height 7
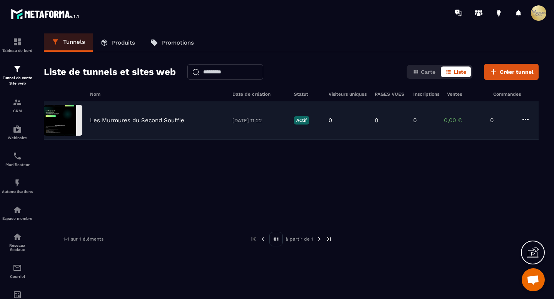
click at [55, 126] on img at bounding box center [63, 120] width 38 height 31
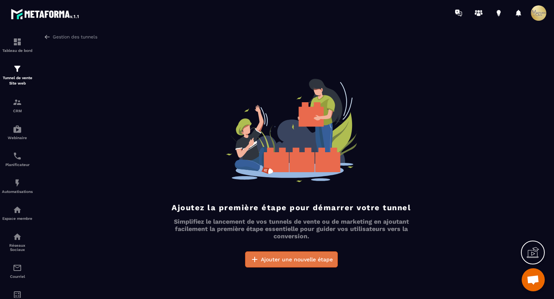
click at [274, 257] on font "Ajouter une nouvelle étape" at bounding box center [297, 260] width 72 height 6
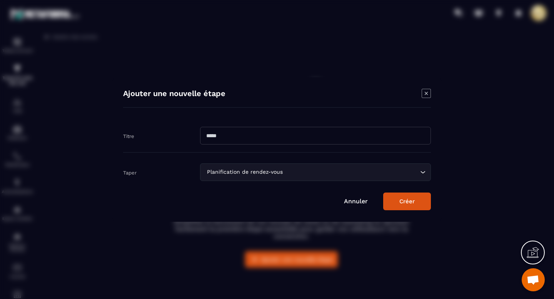
click at [249, 177] on div "Planification de rendez-vous Chargement..." at bounding box center [315, 173] width 231 height 18
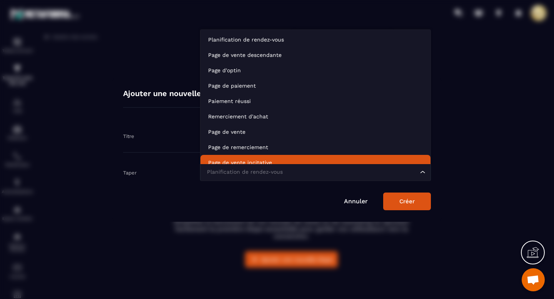
scroll to position [6, 0]
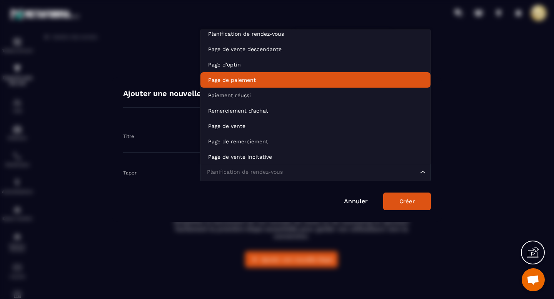
click at [237, 80] on font "Page de paiement" at bounding box center [232, 80] width 48 height 6
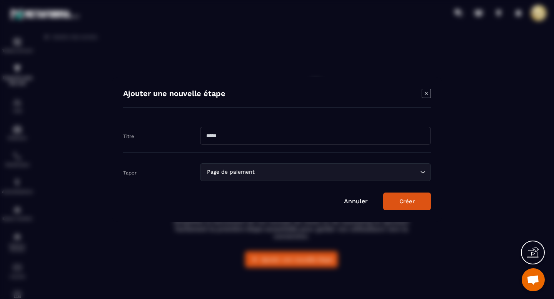
click at [395, 200] on button "Créer" at bounding box center [407, 202] width 48 height 18
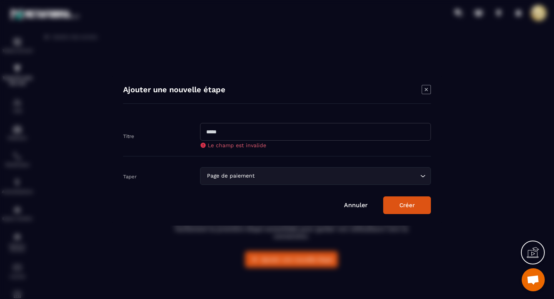
click at [337, 139] on input "Fenêtre modale" at bounding box center [315, 132] width 231 height 18
type input "**********"
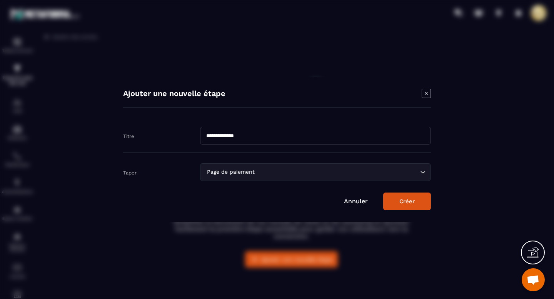
click at [398, 204] on button "Créer" at bounding box center [407, 202] width 48 height 18
click at [402, 202] on button "Créer" at bounding box center [407, 202] width 48 height 18
click at [410, 197] on button "Créer" at bounding box center [407, 202] width 48 height 18
click at [392, 142] on input "**********" at bounding box center [315, 136] width 231 height 18
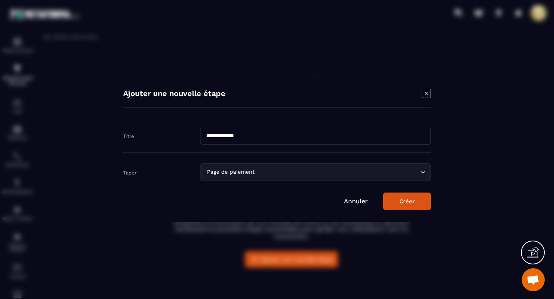
click at [428, 88] on div "**********" at bounding box center [277, 149] width 331 height 145
click at [428, 90] on icon "Fenêtre modale" at bounding box center [426, 93] width 9 height 9
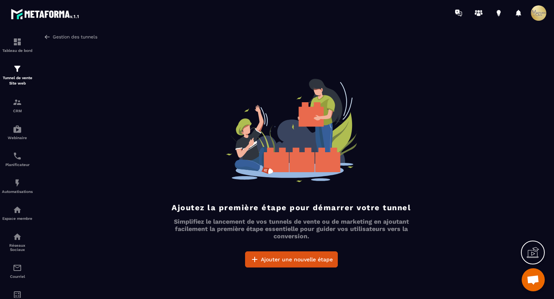
click at [44, 35] on img at bounding box center [47, 36] width 7 height 7
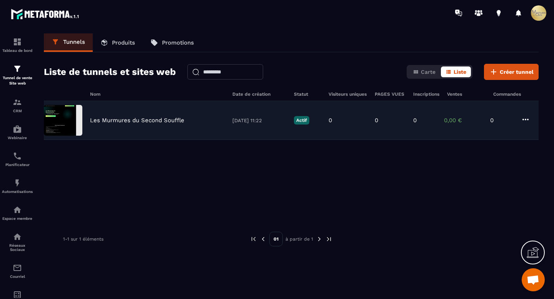
click at [67, 121] on img at bounding box center [63, 120] width 38 height 31
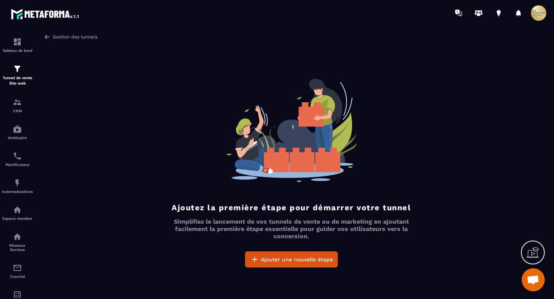
click at [48, 35] on img at bounding box center [47, 36] width 7 height 7
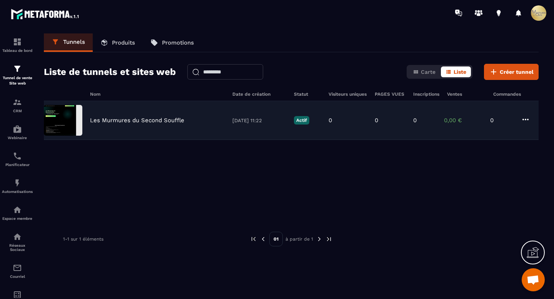
click at [527, 119] on icon at bounding box center [526, 120] width 6 height 2
click at [531, 133] on icon "button" at bounding box center [532, 135] width 7 height 7
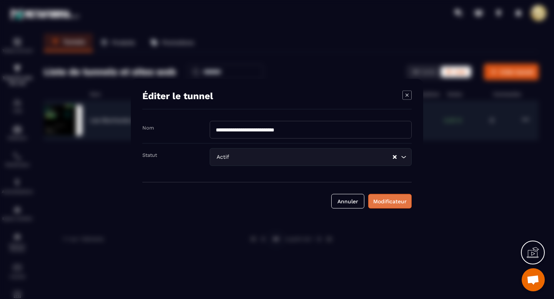
click at [374, 199] on font "Modificateur" at bounding box center [389, 202] width 33 height 6
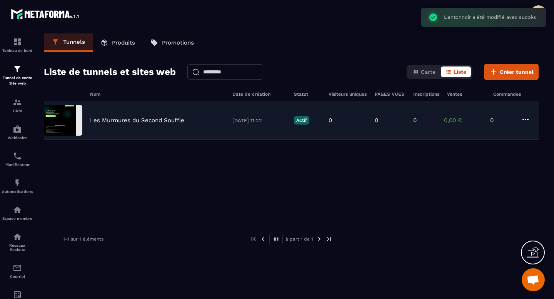
click at [304, 119] on font "Actif" at bounding box center [301, 120] width 11 height 5
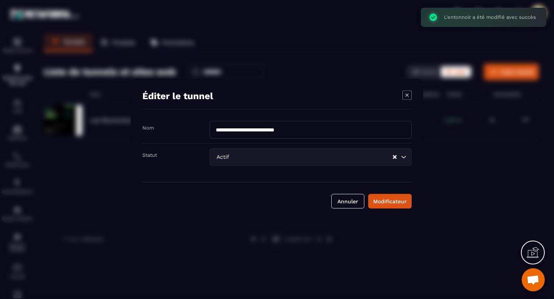
click at [330, 154] on input "Rechercher une option" at bounding box center [311, 157] width 161 height 8
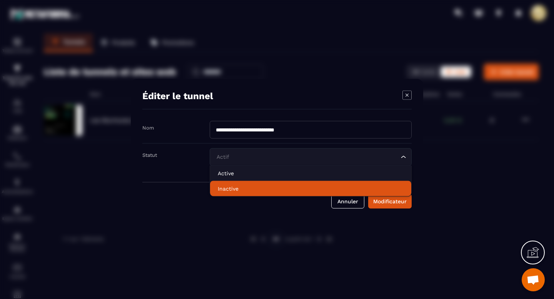
click at [299, 182] on li "Inactive" at bounding box center [310, 188] width 201 height 15
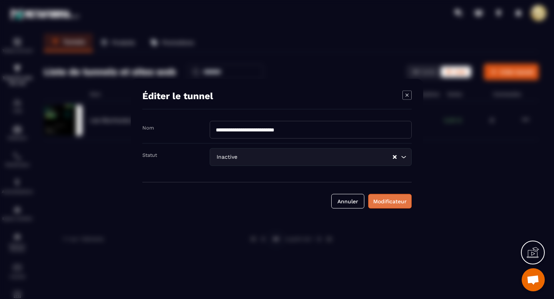
click at [385, 202] on font "Modificateur" at bounding box center [389, 202] width 33 height 6
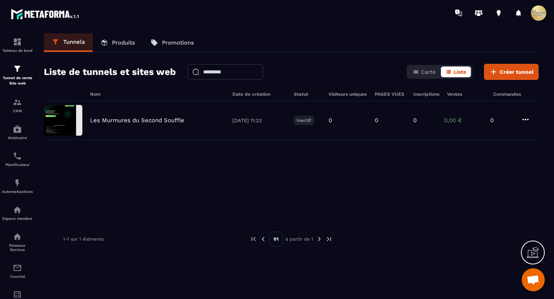
click at [528, 119] on icon at bounding box center [525, 119] width 9 height 9
click at [64, 120] on img at bounding box center [63, 120] width 38 height 31
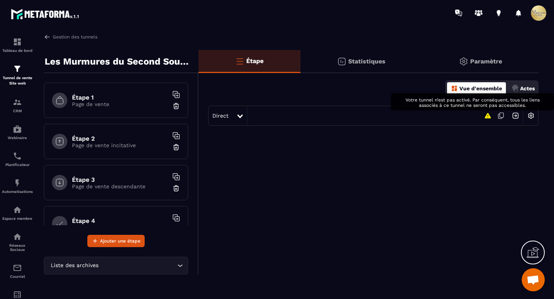
click at [487, 119] on icon at bounding box center [488, 115] width 8 height 9
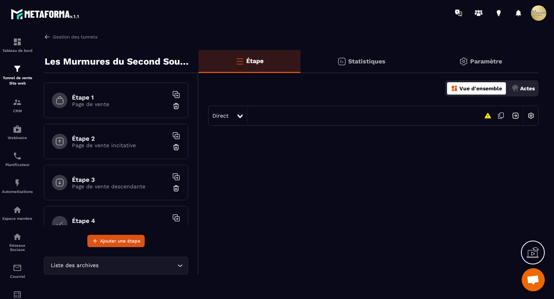
click at [487, 117] on icon at bounding box center [488, 115] width 6 height 5
click at [488, 115] on icon at bounding box center [488, 115] width 6 height 5
click at [489, 115] on icon at bounding box center [488, 115] width 6 height 5
click at [114, 93] on div "Étape 1 Page de vente" at bounding box center [116, 100] width 144 height 35
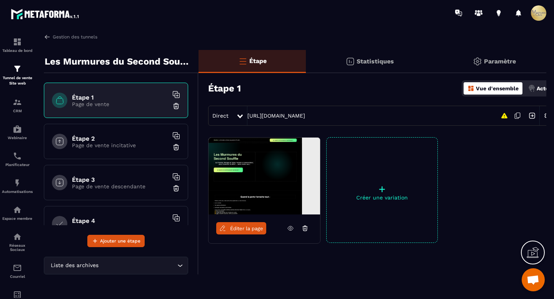
click at [229, 226] on link "Éditer la page" at bounding box center [241, 228] width 50 height 12
